Goal: Transaction & Acquisition: Purchase product/service

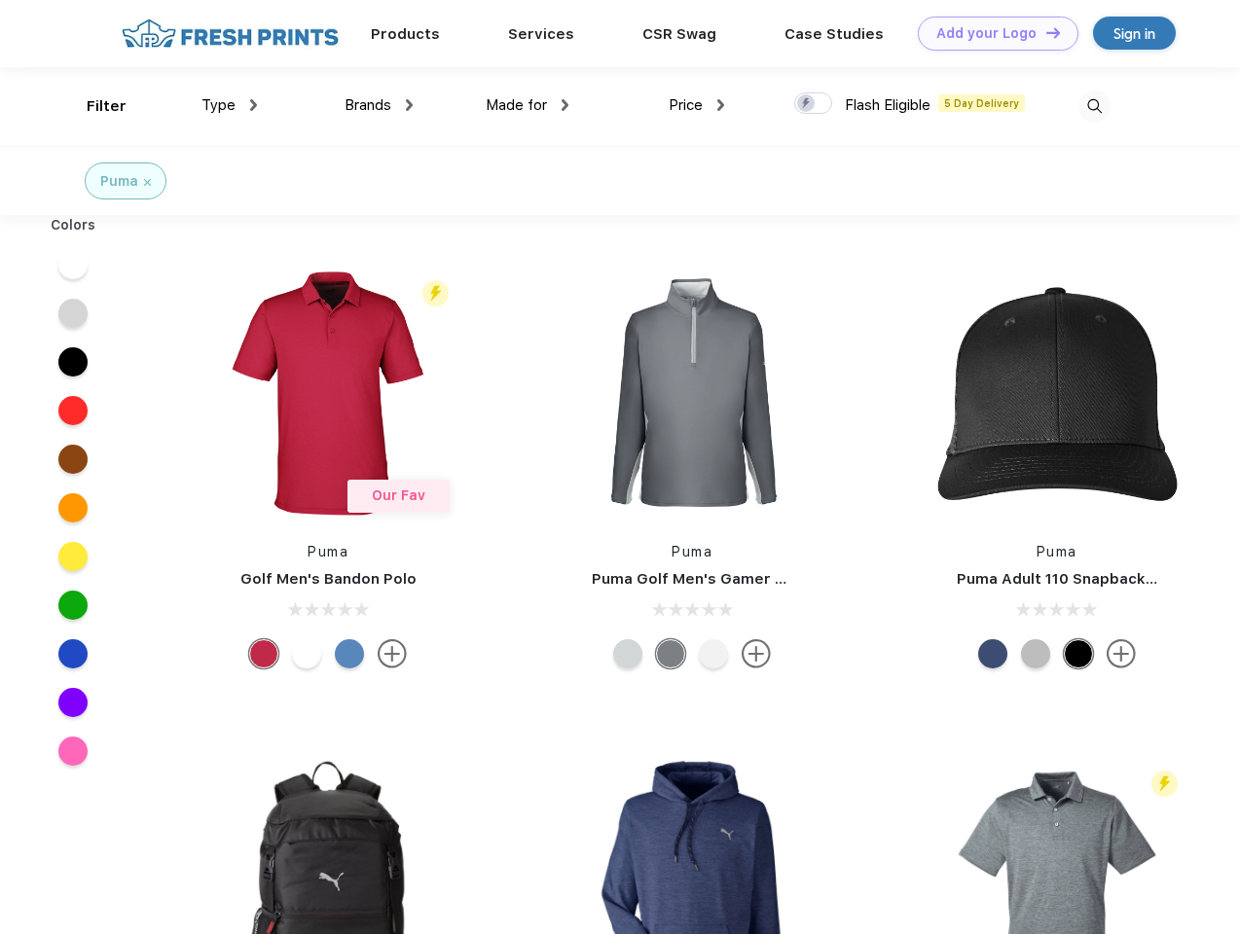
click at [991, 33] on link "Add your Logo Design Tool" at bounding box center [998, 34] width 161 height 34
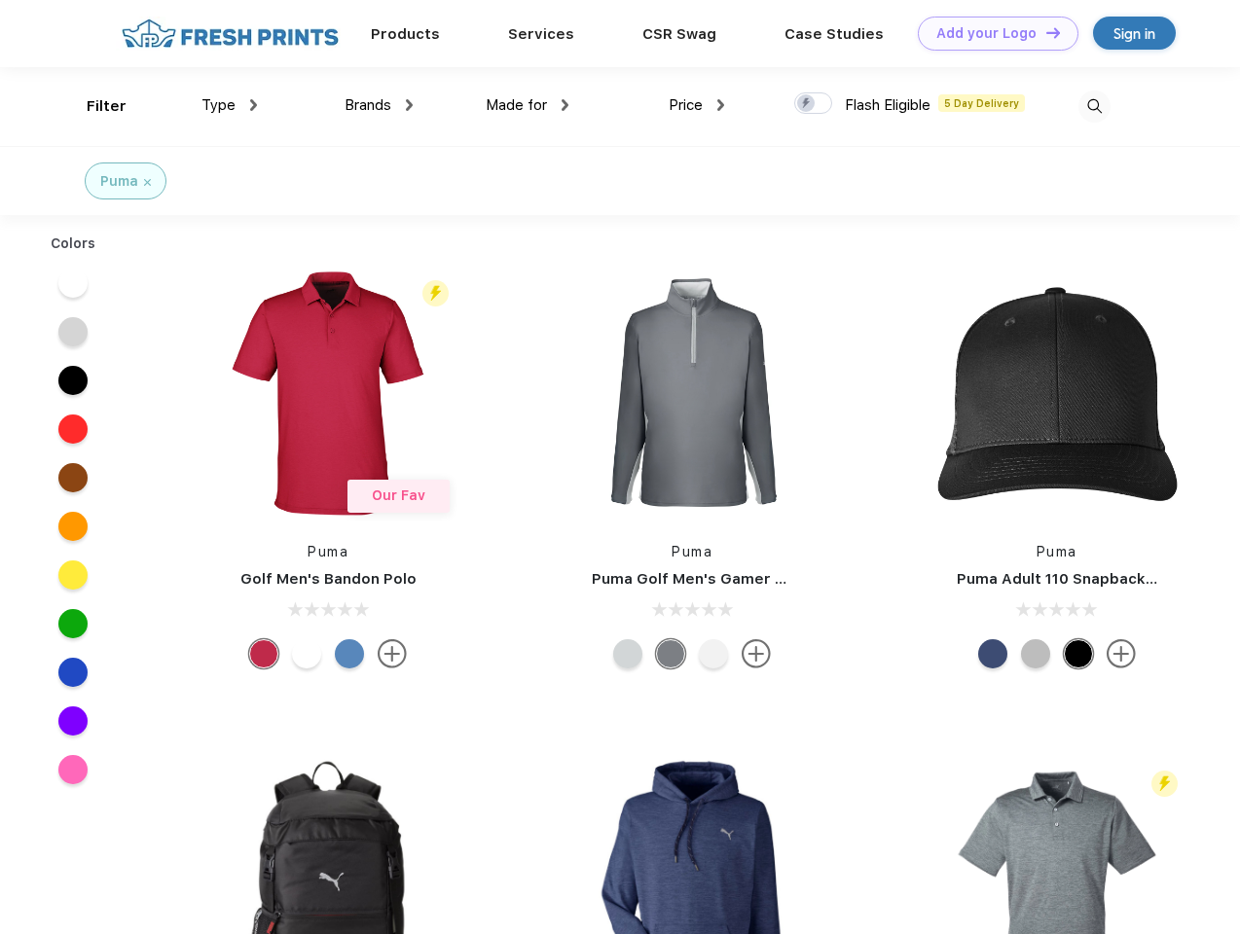
click at [0, 0] on div "Design Tool" at bounding box center [0, 0] width 0 height 0
click at [1044, 32] on link "Add your Logo Design Tool" at bounding box center [998, 34] width 161 height 34
click at [93, 106] on div "Filter" at bounding box center [107, 106] width 40 height 22
click at [230, 105] on span "Type" at bounding box center [218, 105] width 34 height 18
click at [379, 105] on span "Brands" at bounding box center [368, 105] width 47 height 18
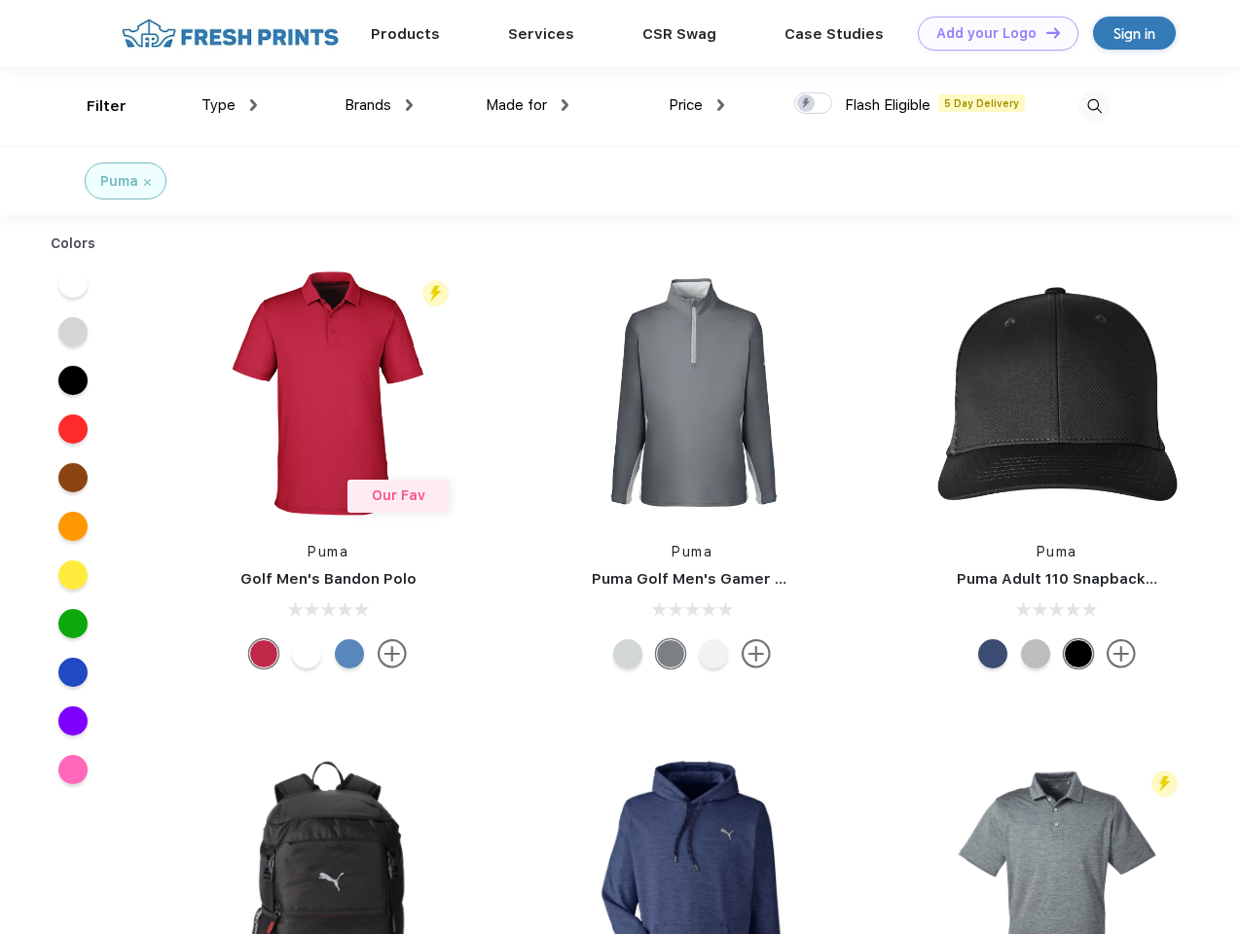
click at [527, 105] on span "Made for" at bounding box center [516, 105] width 61 height 18
click at [697, 105] on span "Price" at bounding box center [686, 105] width 34 height 18
click at [814, 104] on div at bounding box center [813, 102] width 38 height 21
click at [807, 104] on input "checkbox" at bounding box center [800, 97] width 13 height 13
click at [1094, 106] on img at bounding box center [1094, 107] width 32 height 32
